Goal: Task Accomplishment & Management: Manage account settings

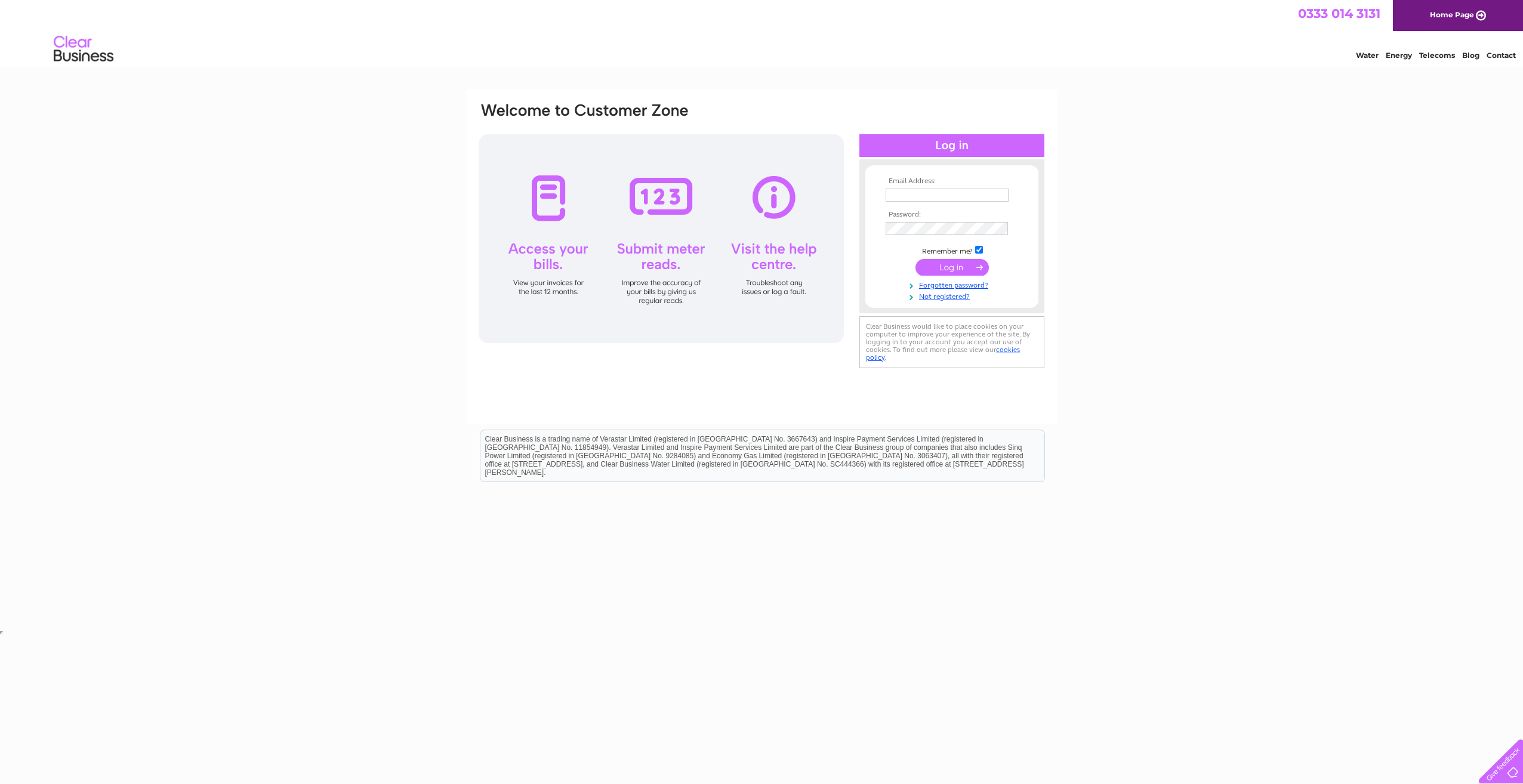
type input "[EMAIL_ADDRESS][DOMAIN_NAME]"
click at [946, 268] on input "submit" at bounding box center [952, 267] width 73 height 17
click at [950, 269] on input "submit" at bounding box center [952, 267] width 73 height 17
click at [1181, 267] on div "Email Address: [EMAIL_ADDRESS][DOMAIN_NAME] Password:" at bounding box center [761, 358] width 1523 height 538
click at [953, 266] on input "submit" at bounding box center [952, 267] width 73 height 17
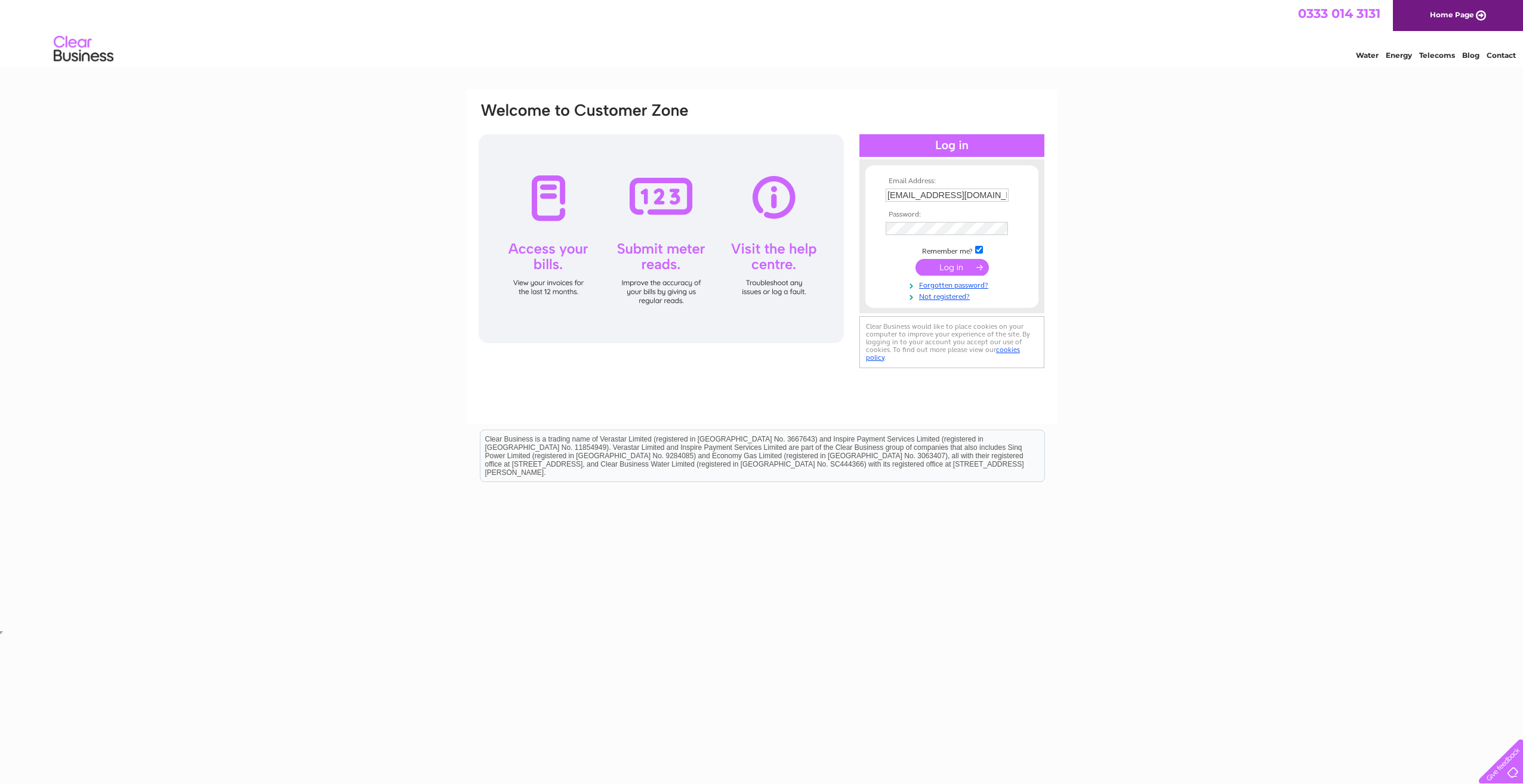
click at [979, 266] on input "submit" at bounding box center [952, 267] width 73 height 17
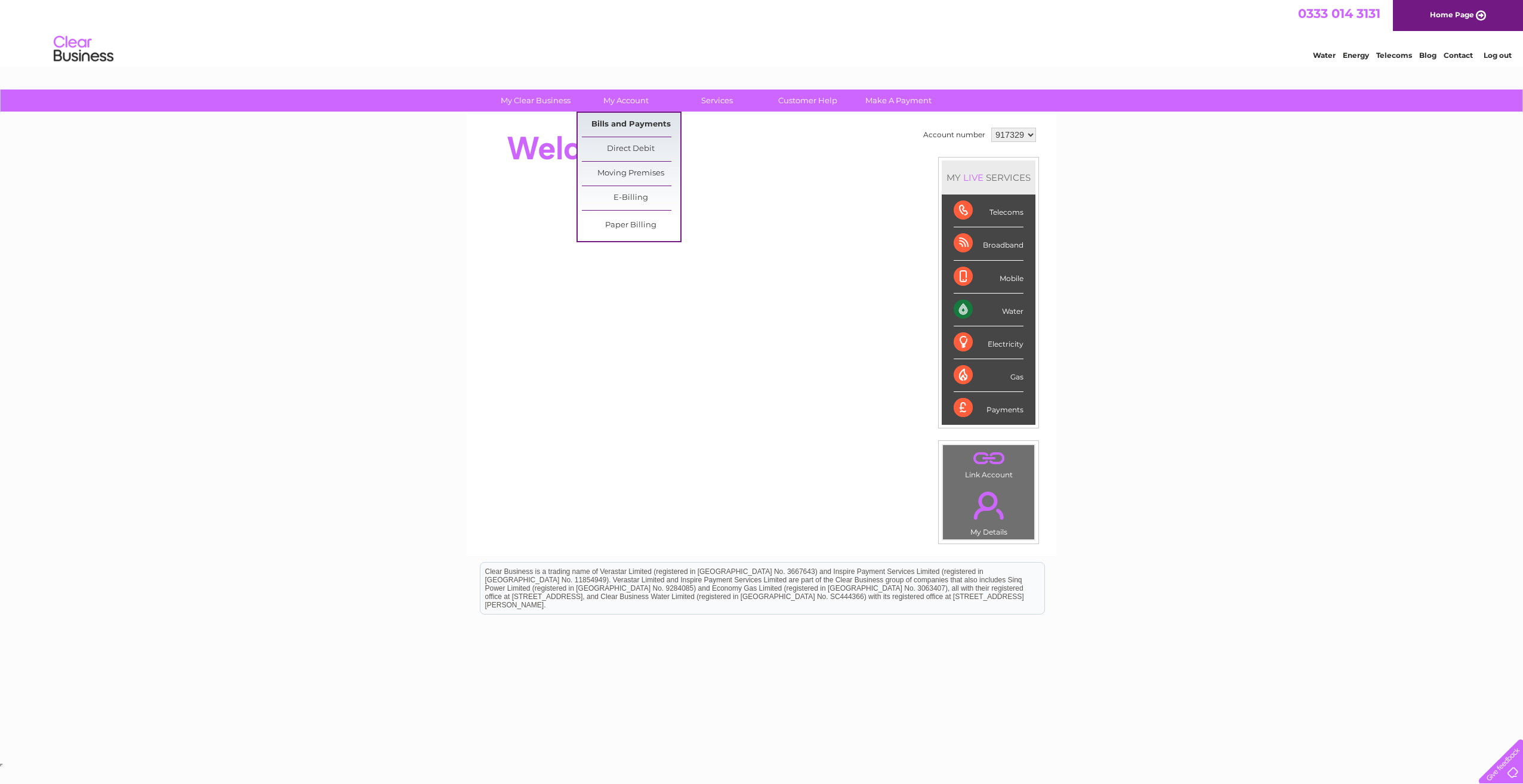
click at [644, 123] on link "Bills and Payments" at bounding box center [631, 125] width 98 height 24
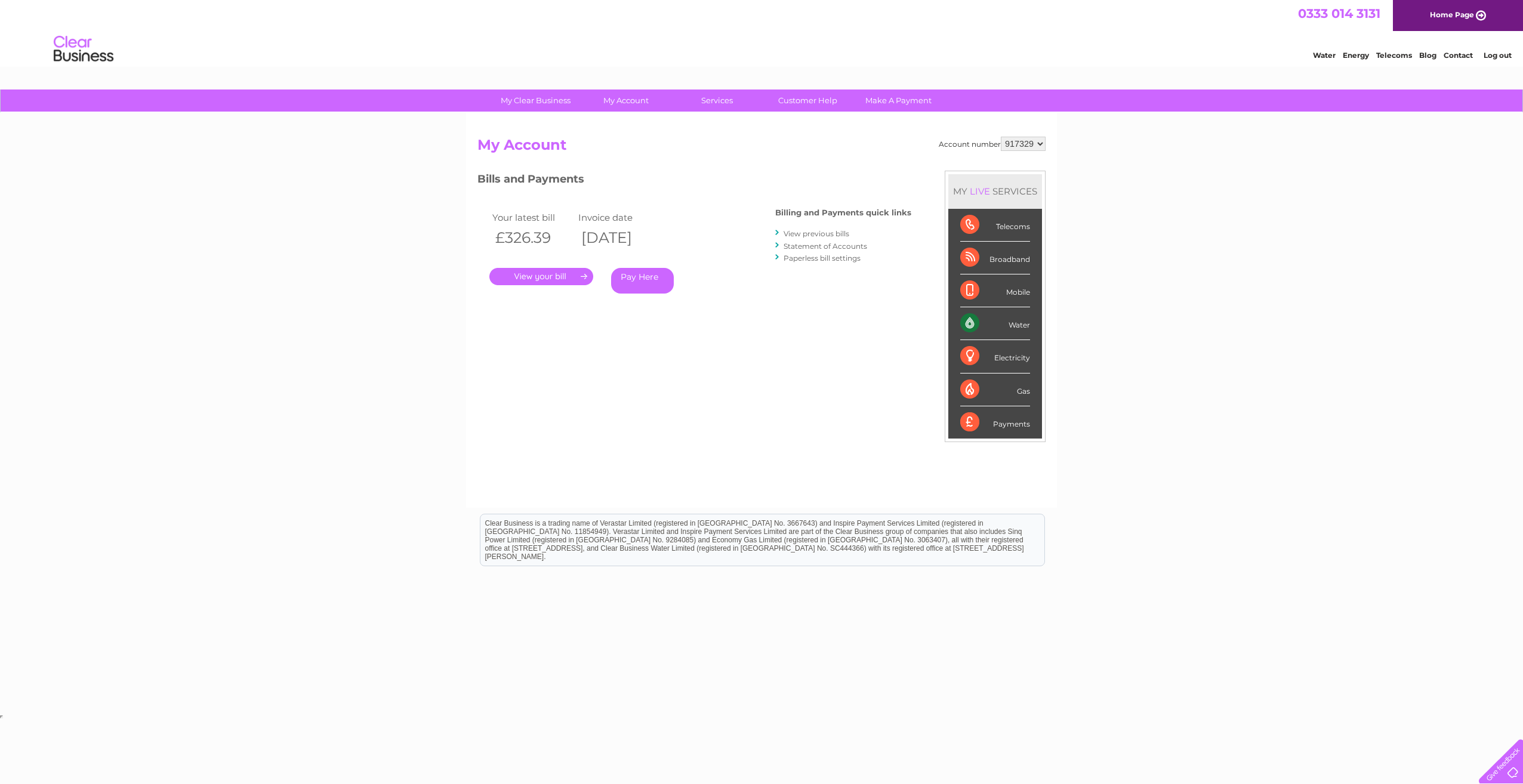
click at [552, 274] on link "." at bounding box center [541, 276] width 104 height 17
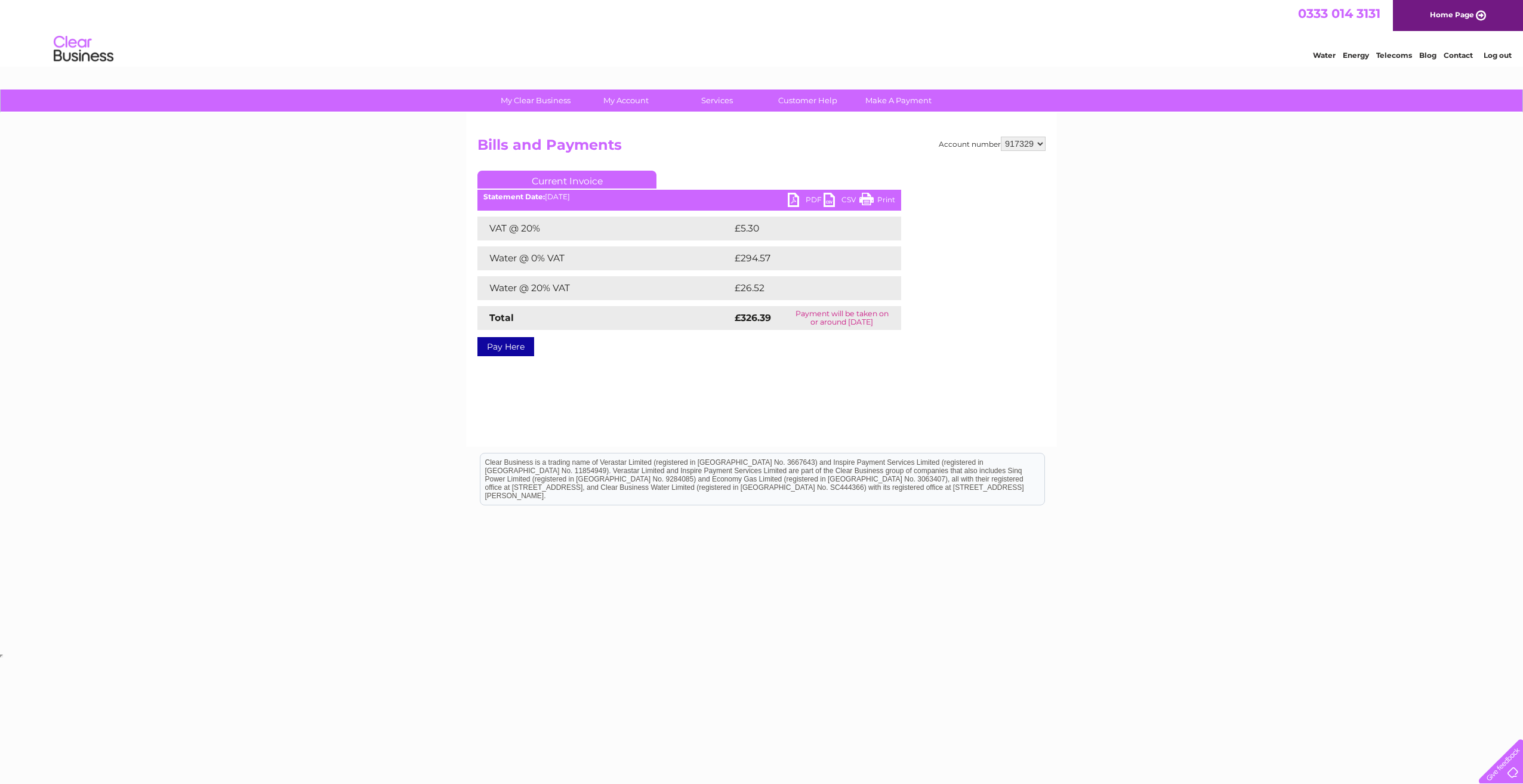
click at [803, 199] on link "PDF" at bounding box center [805, 201] width 36 height 17
